Goal: Use online tool/utility: Utilize a website feature to perform a specific function

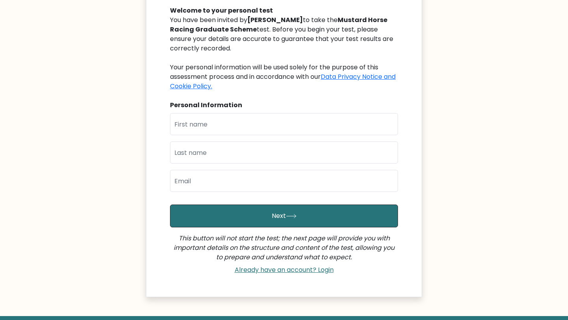
scroll to position [155, 0]
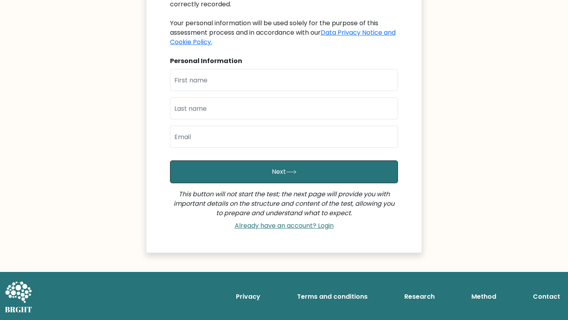
click at [15, 295] on icon at bounding box center [18, 297] width 27 height 32
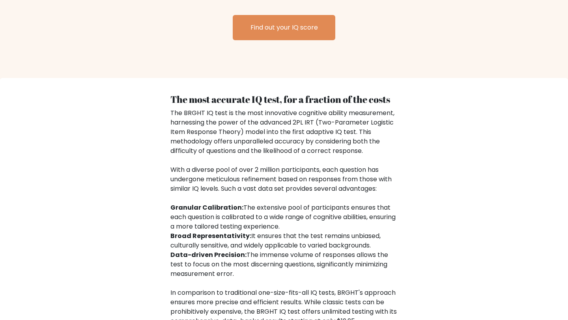
scroll to position [1117, 0]
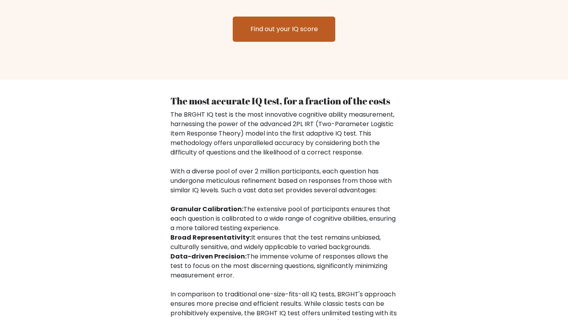
click at [255, 28] on link "Find out your IQ score" at bounding box center [284, 29] width 103 height 25
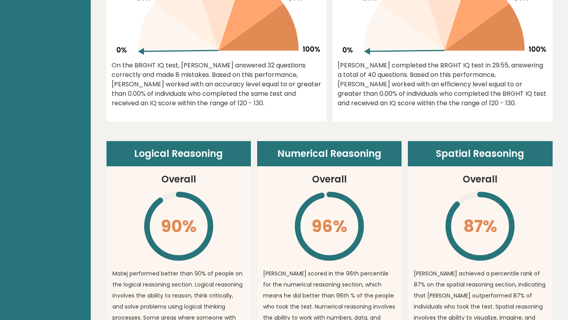
scroll to position [381, 0]
